Goal: Navigation & Orientation: Find specific page/section

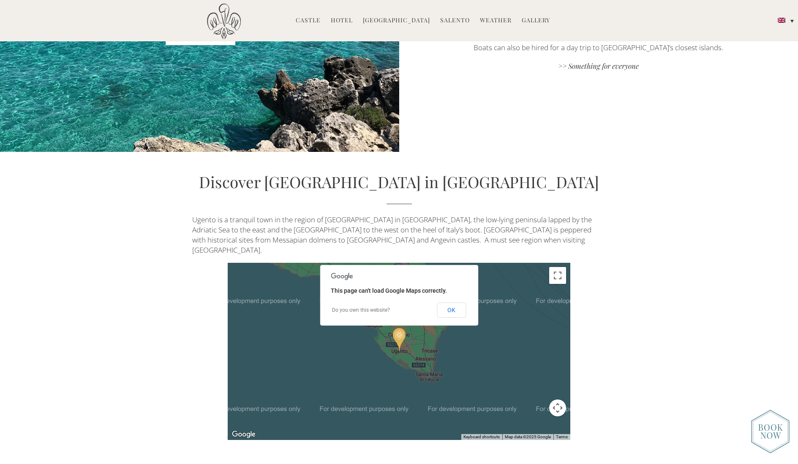
scroll to position [2105, 0]
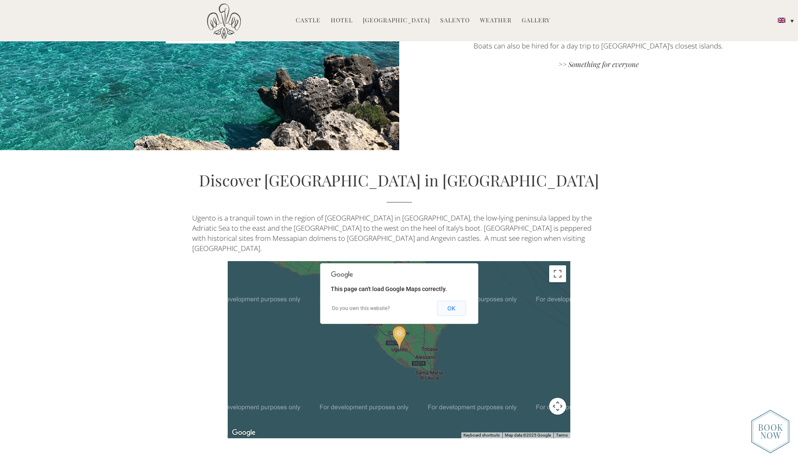
click at [447, 301] on button "OK" at bounding box center [451, 308] width 29 height 15
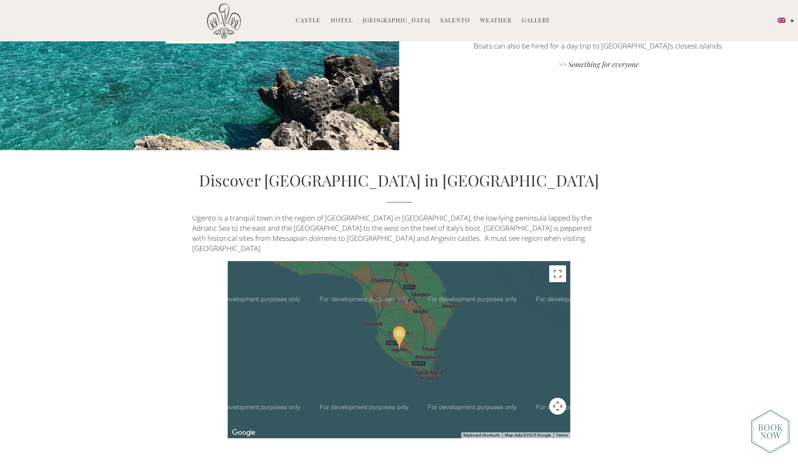
scroll to position [2106, 0]
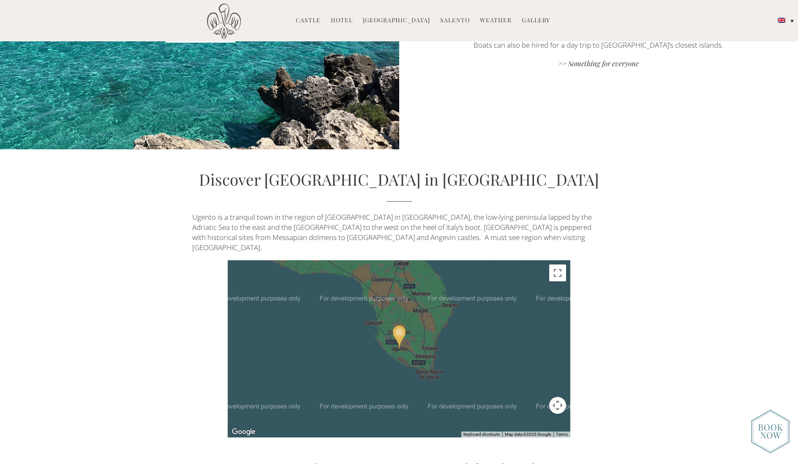
click at [347, 329] on div at bounding box center [399, 349] width 342 height 177
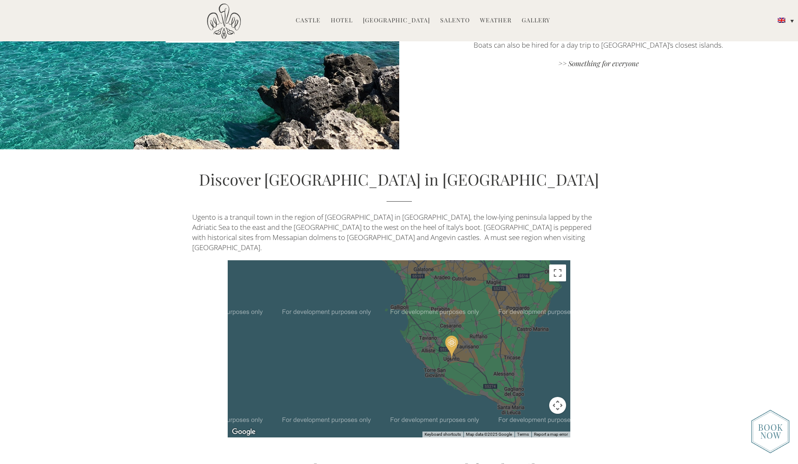
click at [361, 343] on div at bounding box center [399, 349] width 342 height 177
click at [360, 343] on div at bounding box center [399, 349] width 342 height 177
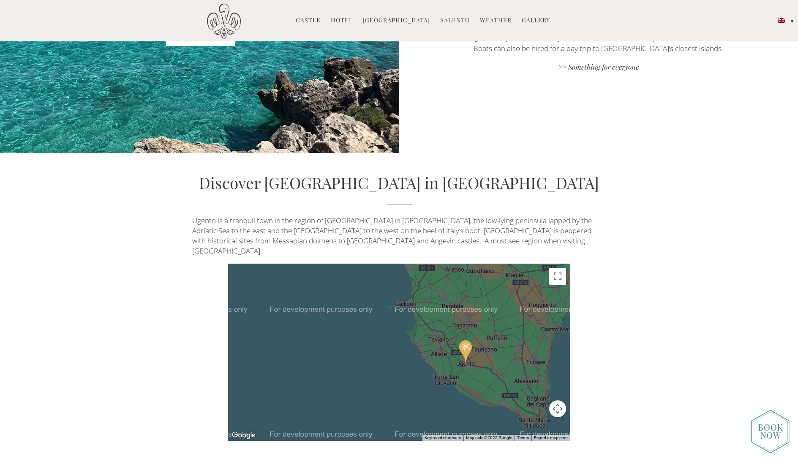
scroll to position [2104, 0]
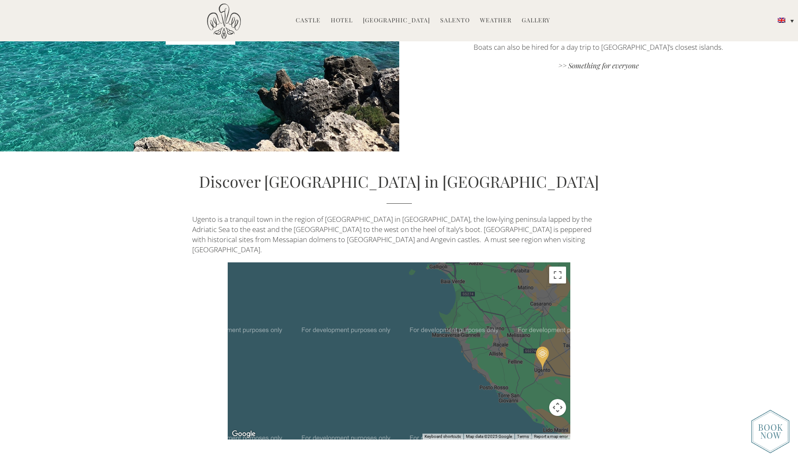
click at [500, 341] on div at bounding box center [399, 351] width 342 height 177
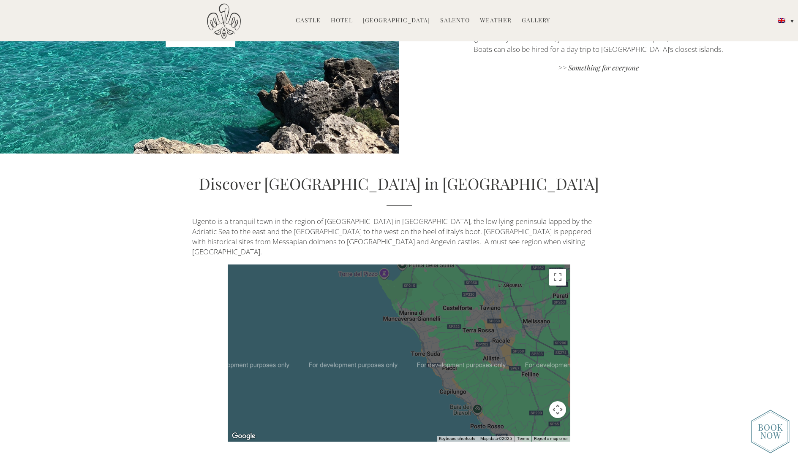
scroll to position [2101, 0]
click at [549, 402] on gmp-internal-camera-control at bounding box center [557, 410] width 17 height 17
click at [559, 274] on button "Toggle fullscreen view" at bounding box center [557, 277] width 17 height 17
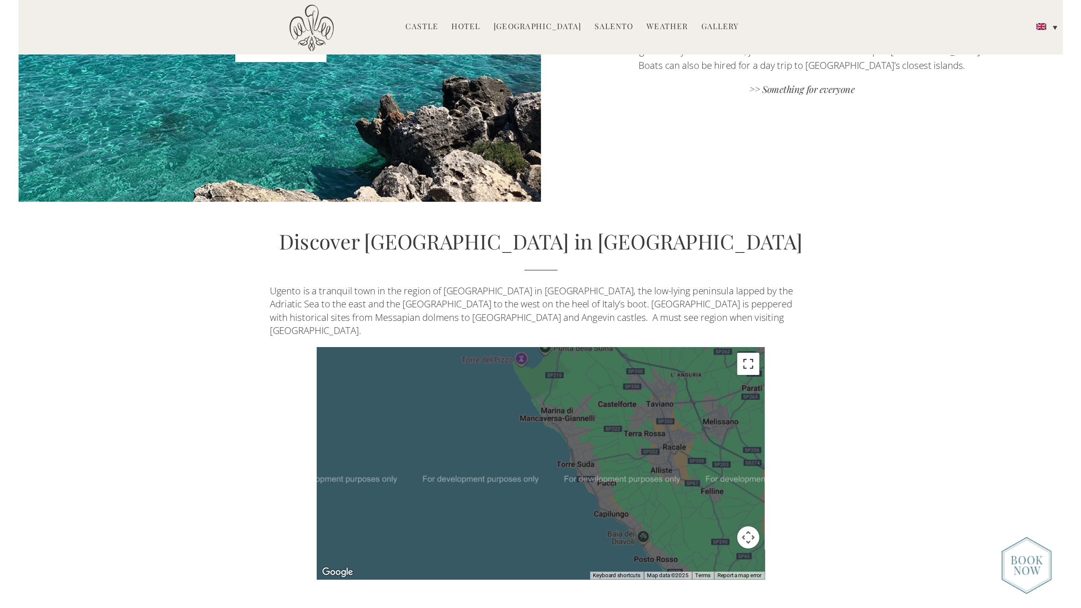
scroll to position [2609, 0]
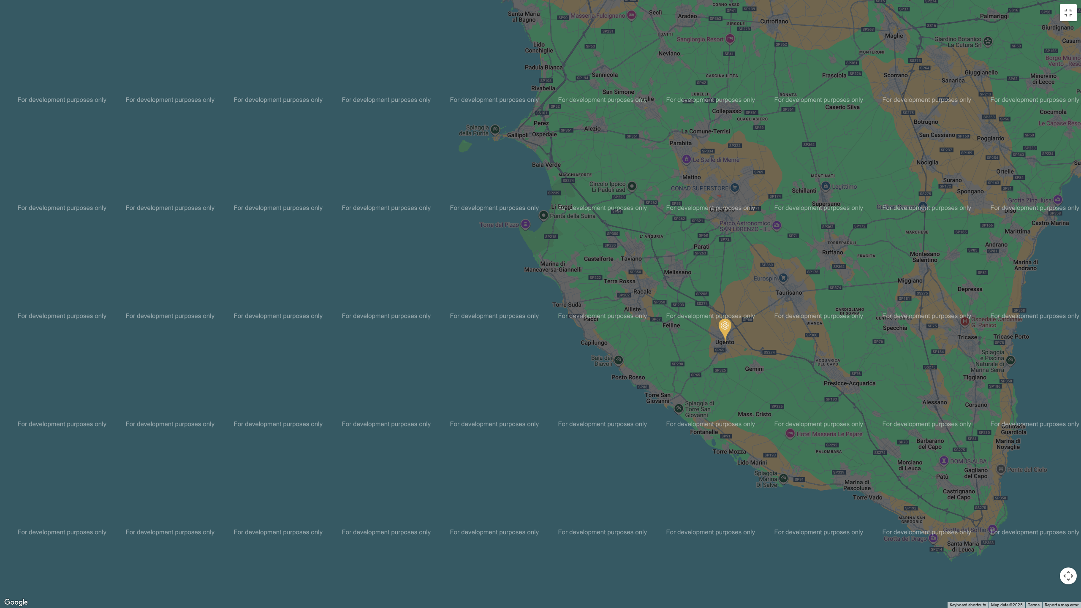
click at [522, 31] on div at bounding box center [540, 304] width 1081 height 608
click at [797, 11] on button "Toggle fullscreen view" at bounding box center [1068, 12] width 17 height 17
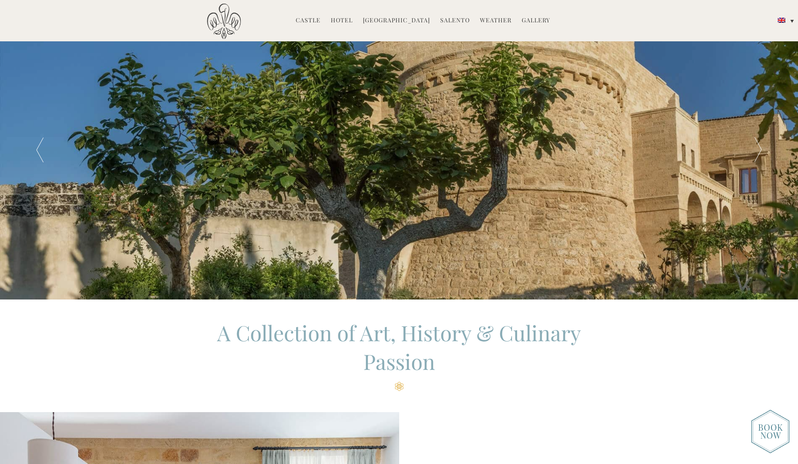
scroll to position [2, 0]
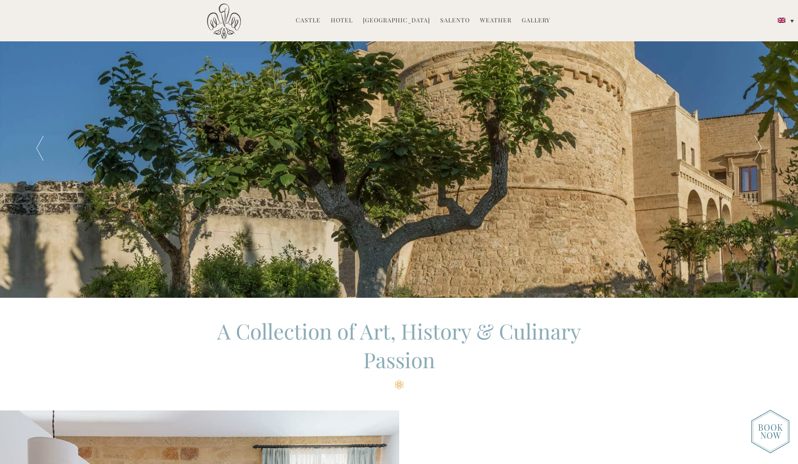
click at [349, 19] on link "Hotel" at bounding box center [342, 21] width 22 height 10
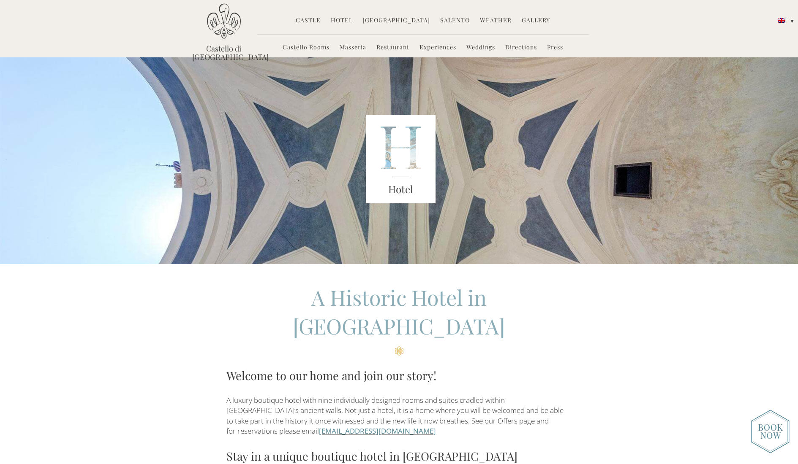
click at [449, 21] on link "Salento" at bounding box center [455, 21] width 30 height 10
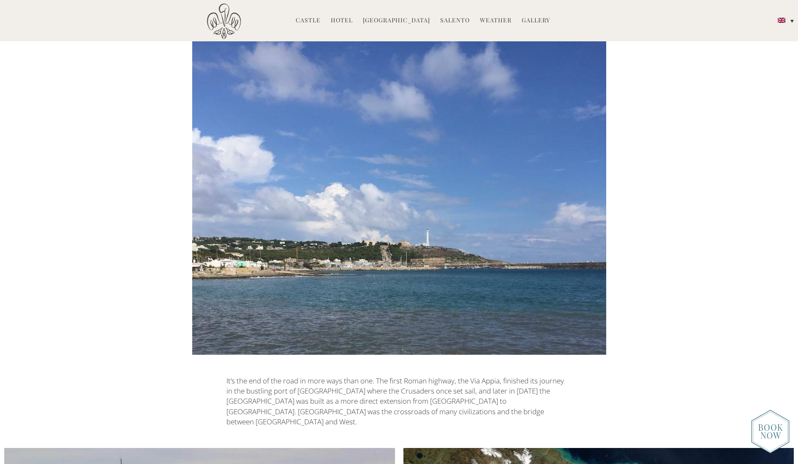
scroll to position [611, 0]
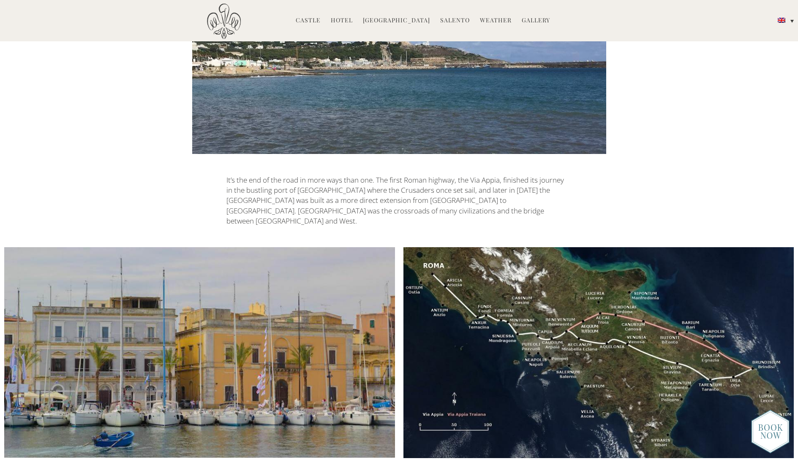
click at [761, 436] on img at bounding box center [770, 432] width 38 height 44
